Goal: Task Accomplishment & Management: Manage account settings

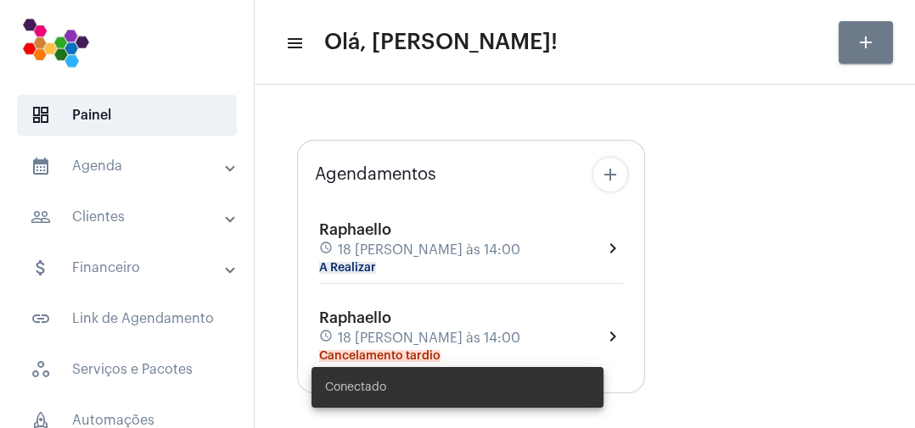
type input "[URL][DOMAIN_NAME]"
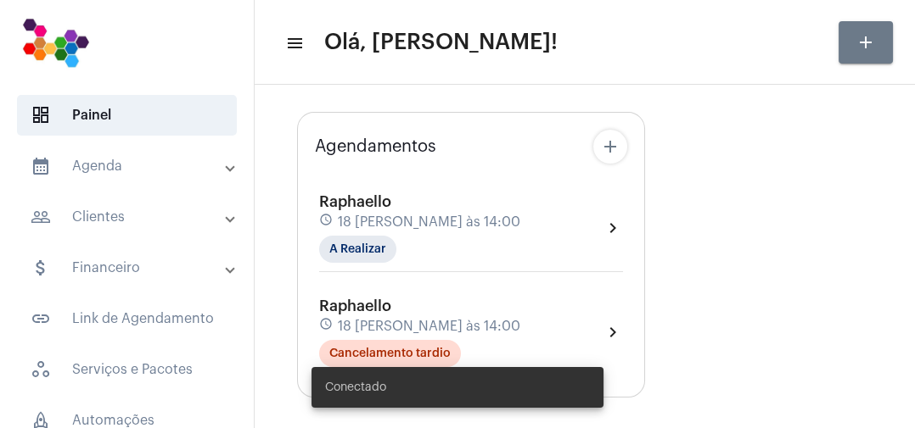
scroll to position [81, 0]
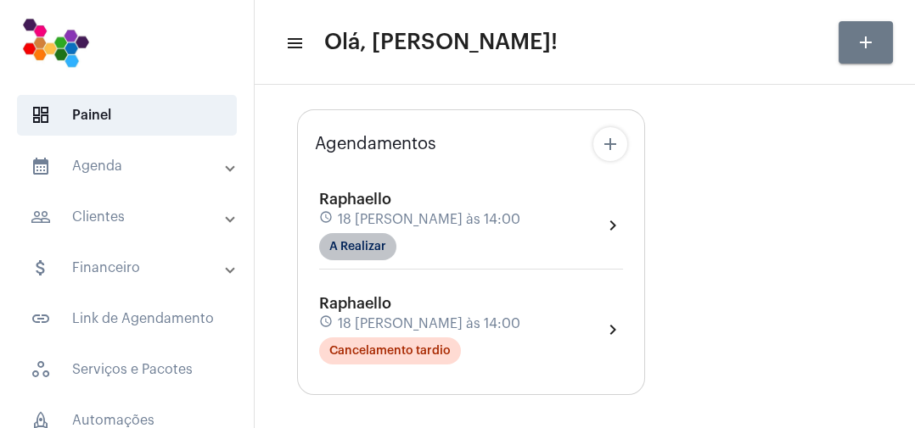
click at [374, 250] on mat-chip "A Realizar" at bounding box center [357, 246] width 77 height 27
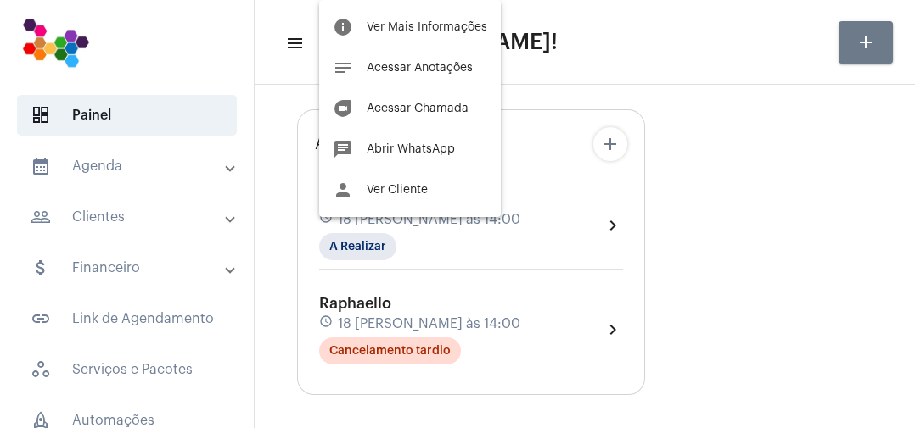
click at [461, 114] on span "Acessar Chamada" at bounding box center [418, 109] width 102 height 12
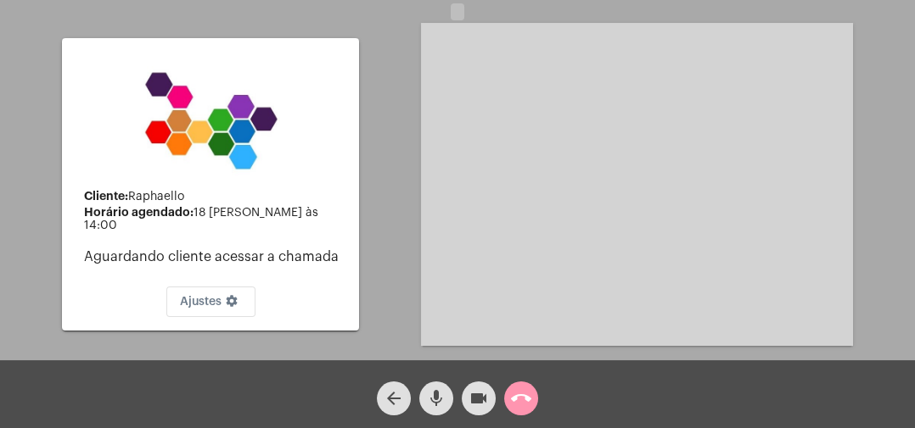
click at [521, 402] on mat-icon "call_end" at bounding box center [521, 399] width 20 height 20
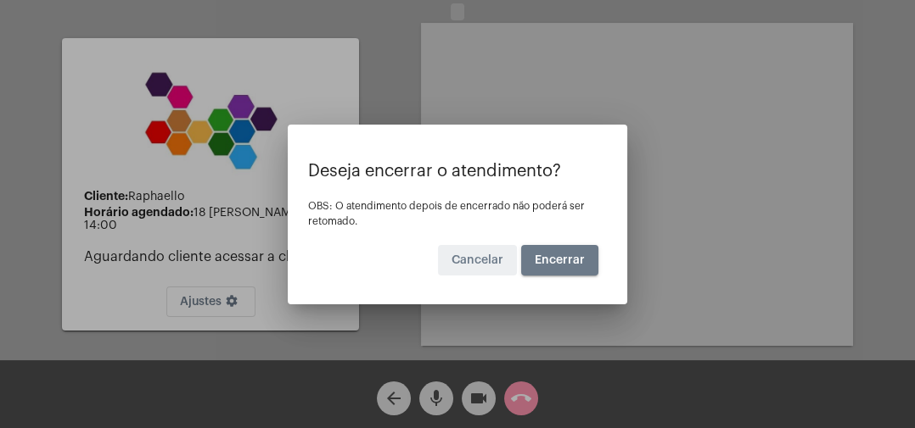
click at [567, 273] on button "Encerrar" at bounding box center [559, 260] width 77 height 31
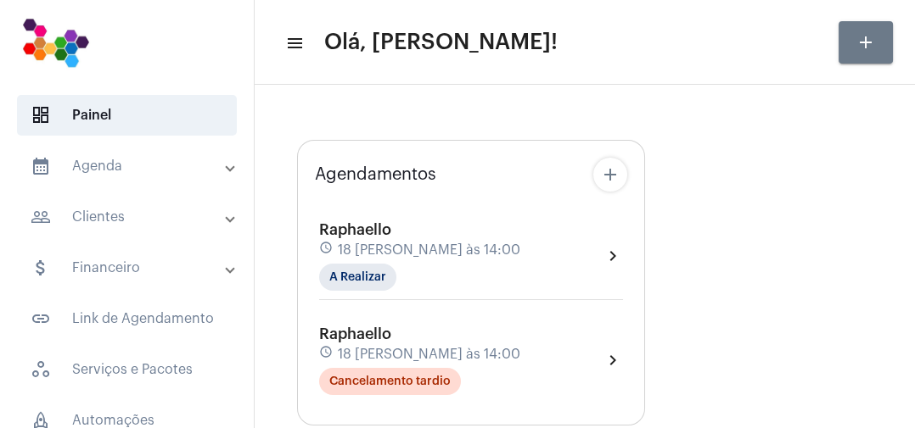
type input "[URL][DOMAIN_NAME]"
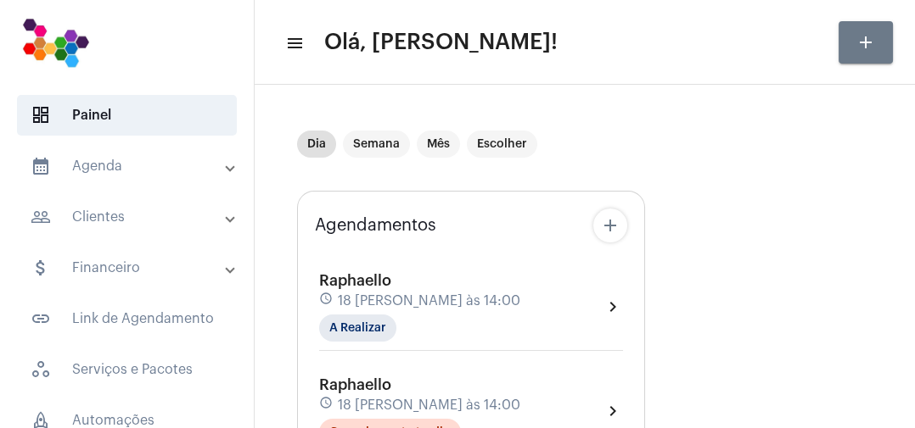
click at [490, 337] on div "[PERSON_NAME] schedule 18 [PERSON_NAME] às 14:00 A Realizar chevron_right" at bounding box center [471, 307] width 304 height 70
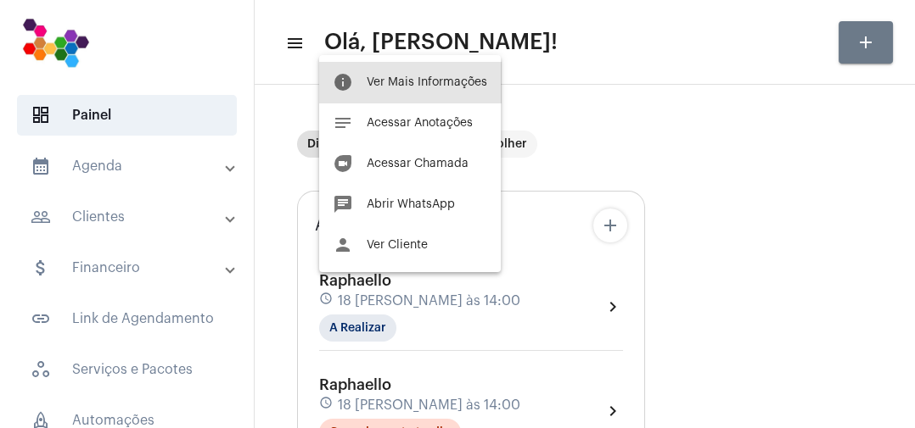
click at [462, 88] on button "info Ver Mais Informações" at bounding box center [410, 82] width 182 height 41
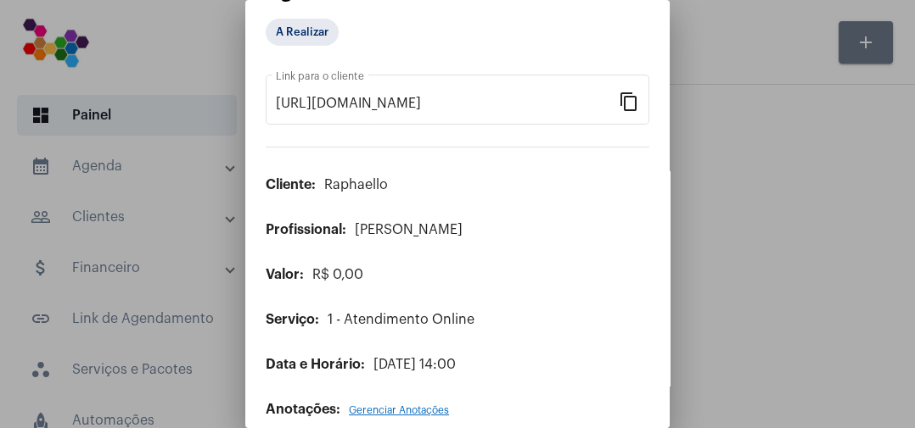
scroll to position [64, 0]
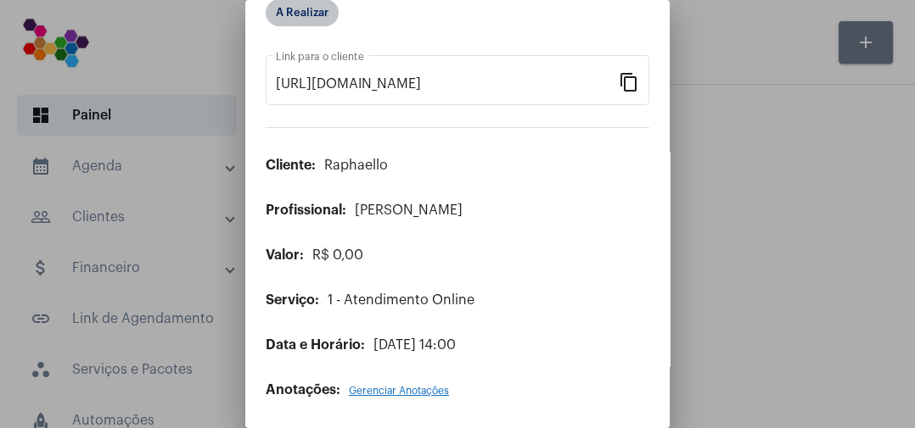
click at [316, 14] on mat-chip "A Realizar" at bounding box center [302, 12] width 73 height 27
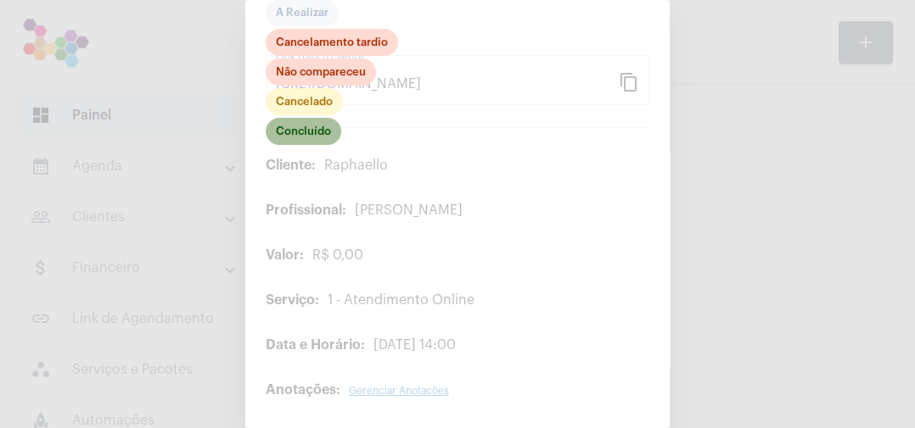
click at [323, 131] on mat-chip "Concluído" at bounding box center [304, 131] width 76 height 27
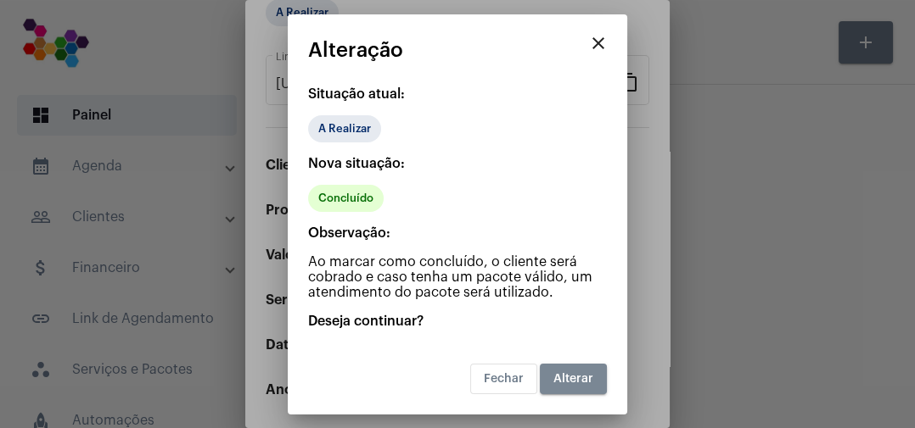
click at [575, 386] on button "Alterar" at bounding box center [573, 379] width 67 height 31
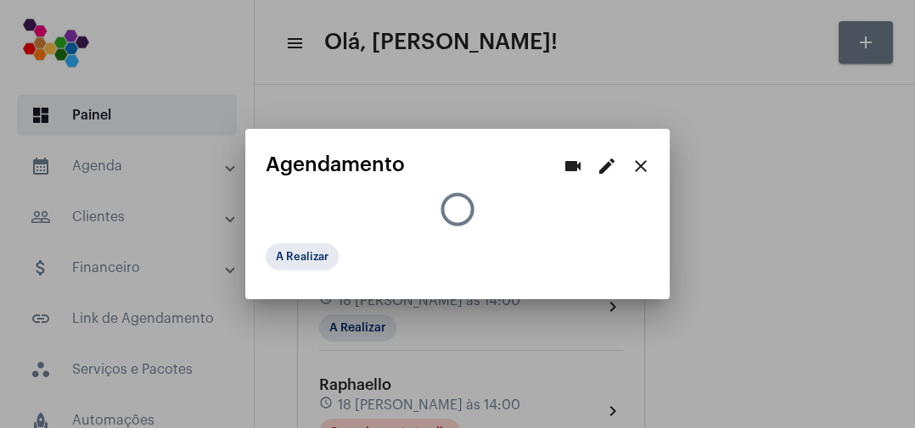
scroll to position [0, 0]
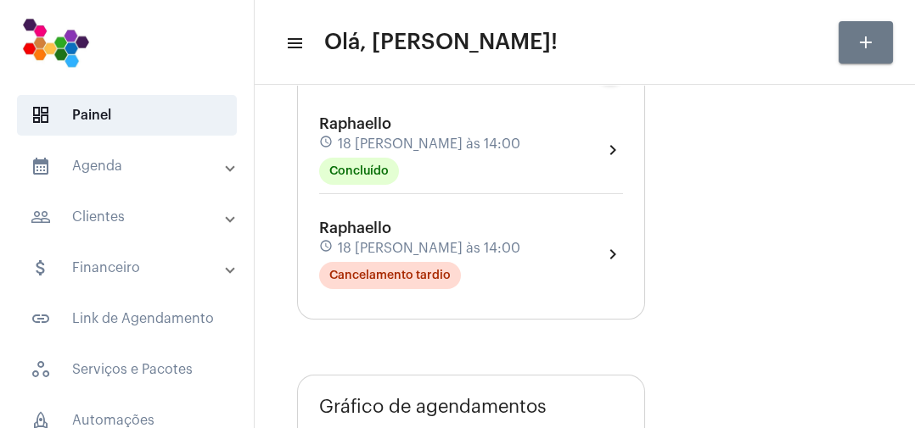
scroll to position [163, 0]
